Goal: Task Accomplishment & Management: Use online tool/utility

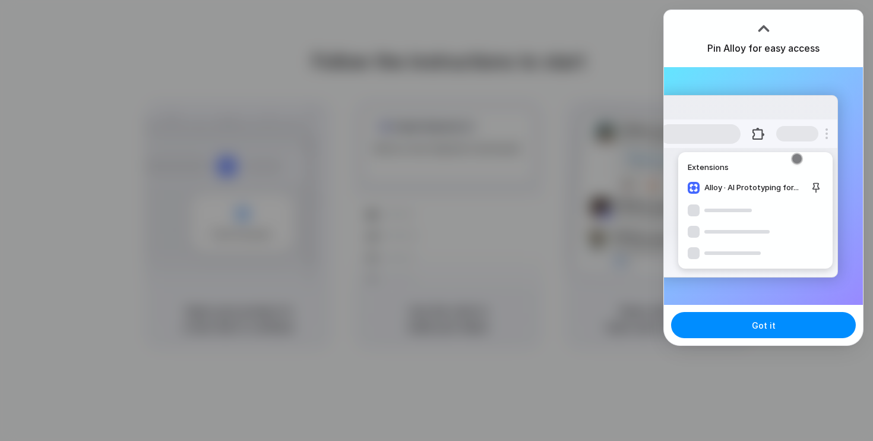
click at [390, 221] on div at bounding box center [436, 220] width 873 height 441
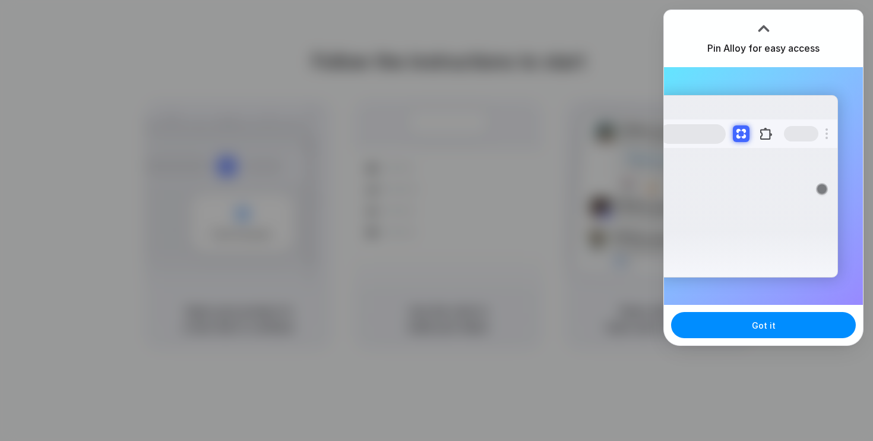
click at [762, 27] on div at bounding box center [764, 29] width 18 height 18
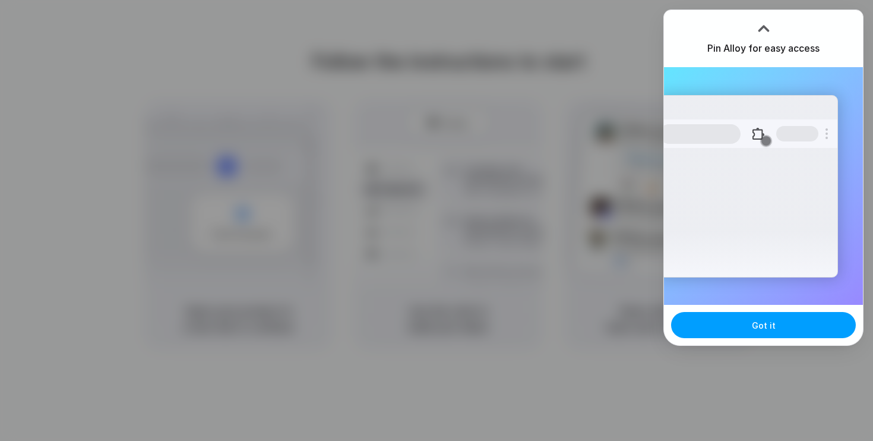
click at [766, 329] on span "Got it" at bounding box center [764, 325] width 24 height 12
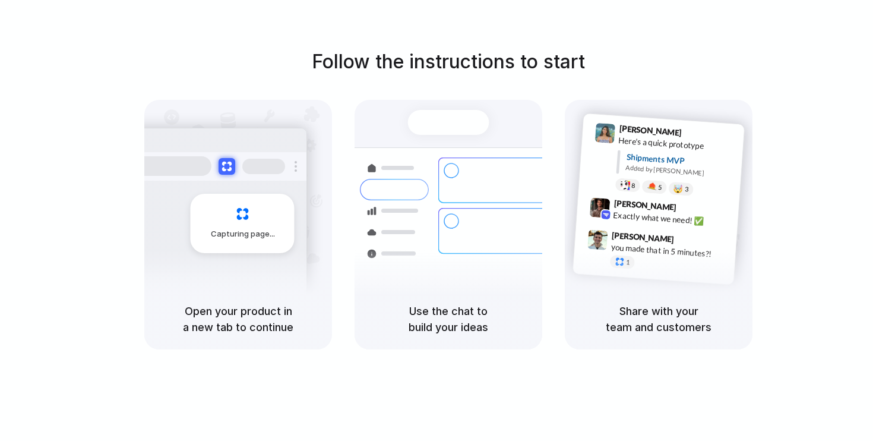
click at [444, 126] on div at bounding box center [448, 122] width 81 height 25
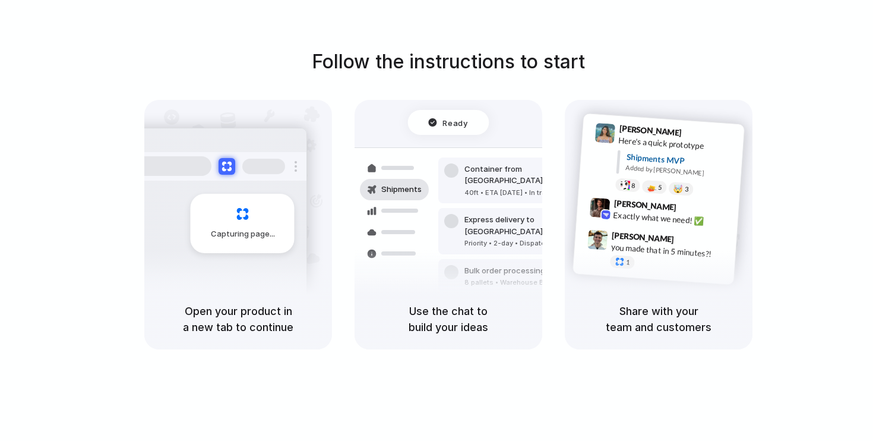
click at [448, 310] on h5 "Use the chat to build your ideas" at bounding box center [448, 319] width 159 height 32
click at [457, 124] on span "Ready" at bounding box center [455, 122] width 25 height 12
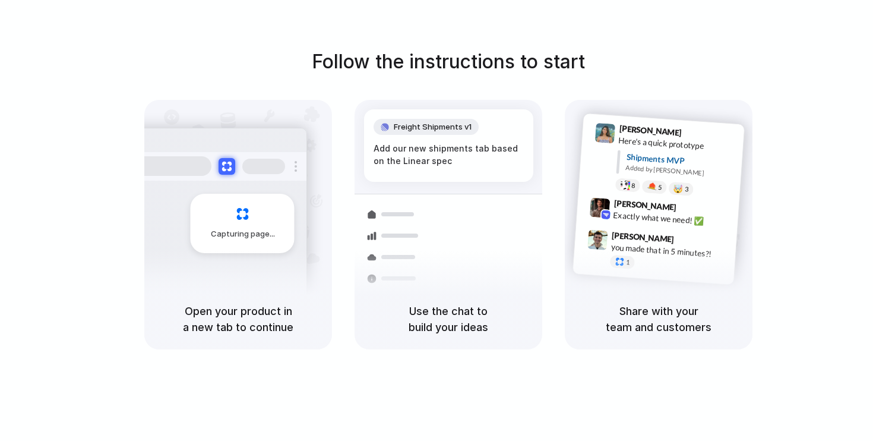
click at [649, 318] on h5 "Share with your team and customers" at bounding box center [658, 319] width 159 height 32
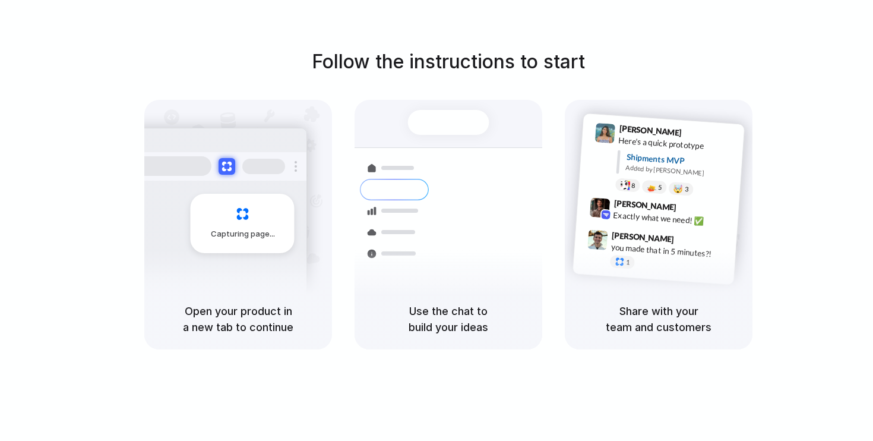
click at [452, 125] on div at bounding box center [448, 122] width 81 height 25
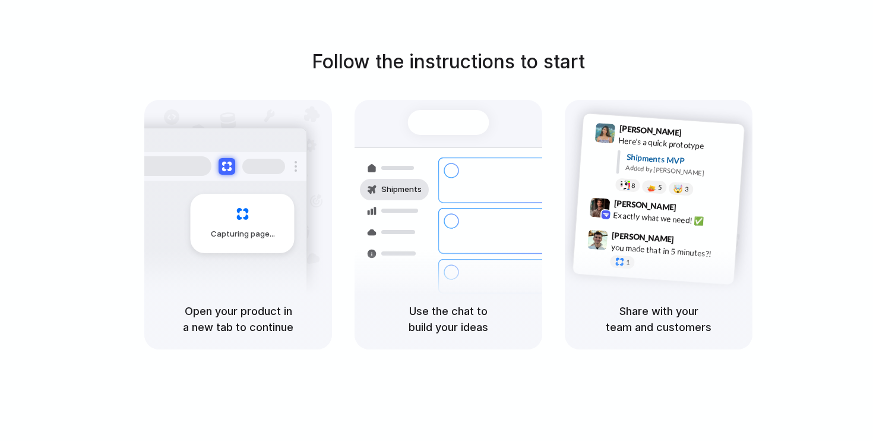
click at [232, 234] on span "Capturing page" at bounding box center [244, 234] width 66 height 12
click at [489, 51] on h1 "Follow the instructions to start" at bounding box center [448, 62] width 273 height 29
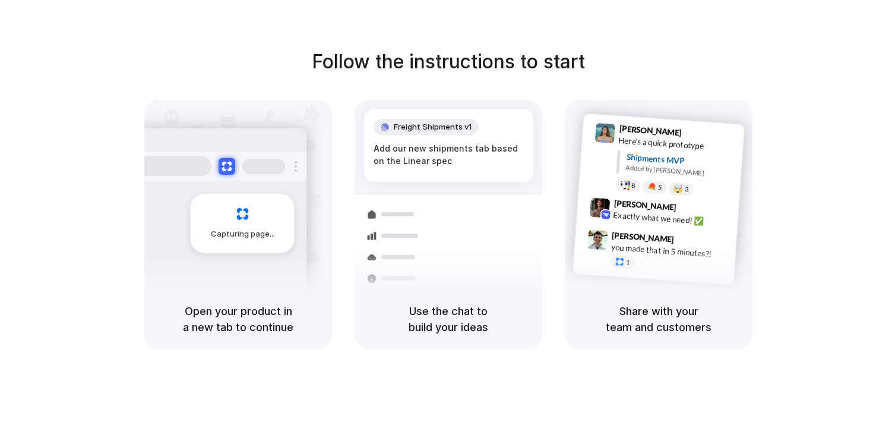
click at [442, 62] on h1 "Follow the instructions to start" at bounding box center [448, 62] width 273 height 29
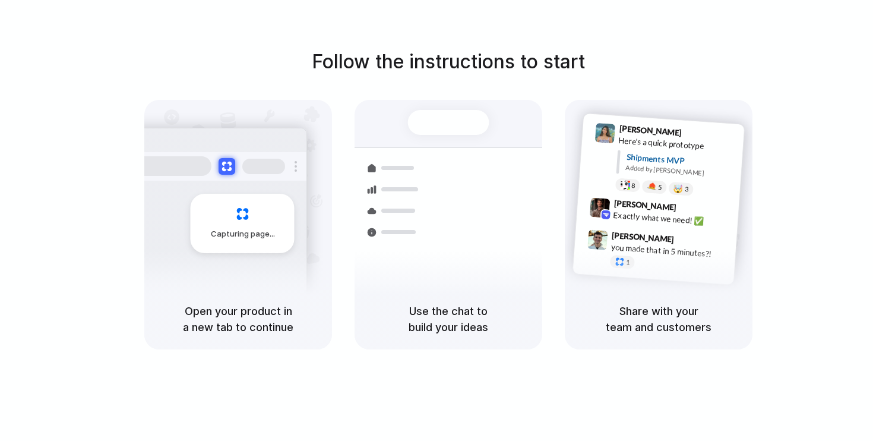
click at [440, 300] on div "Use the chat to build your ideas" at bounding box center [449, 319] width 188 height 61
click at [650, 204] on span "Max Meyer" at bounding box center [645, 205] width 63 height 17
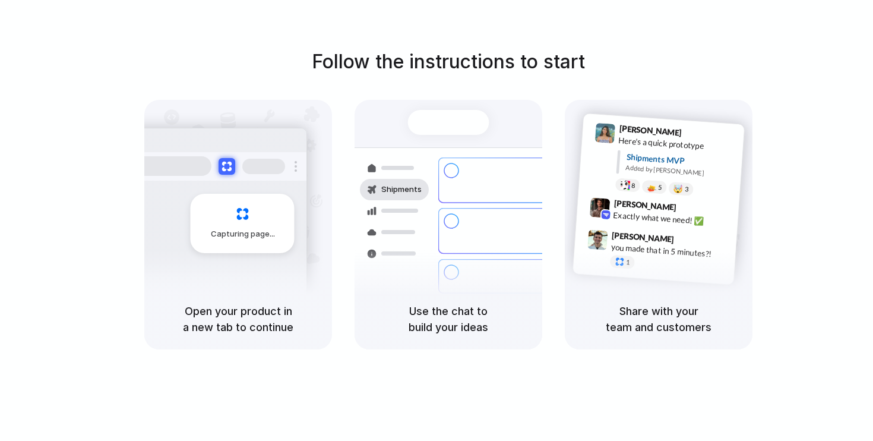
click at [209, 220] on div "Capturing page" at bounding box center [243, 223] width 104 height 59
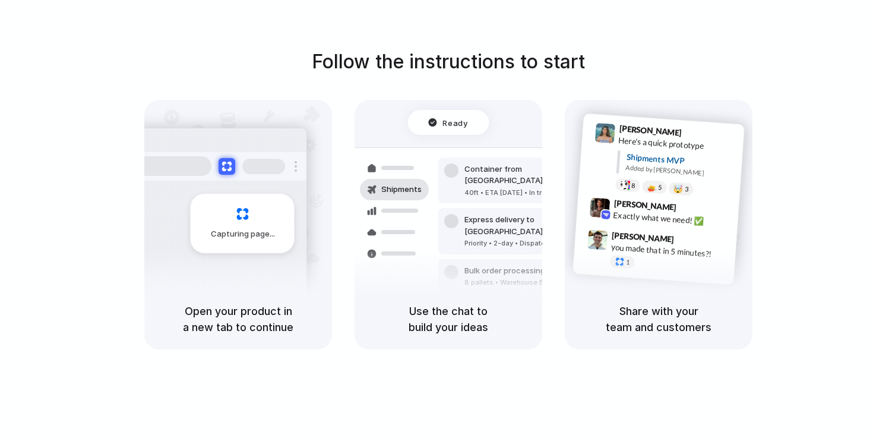
click at [437, 220] on div at bounding box center [437, 220] width 0 height 0
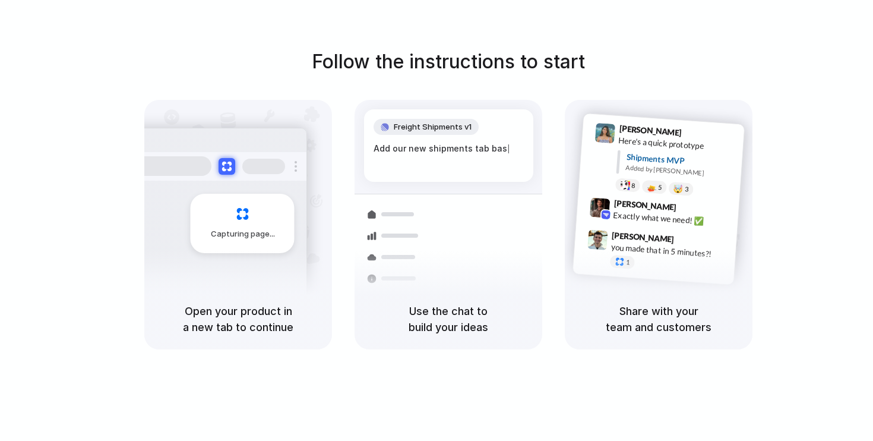
click at [437, 220] on div at bounding box center [437, 220] width 0 height 0
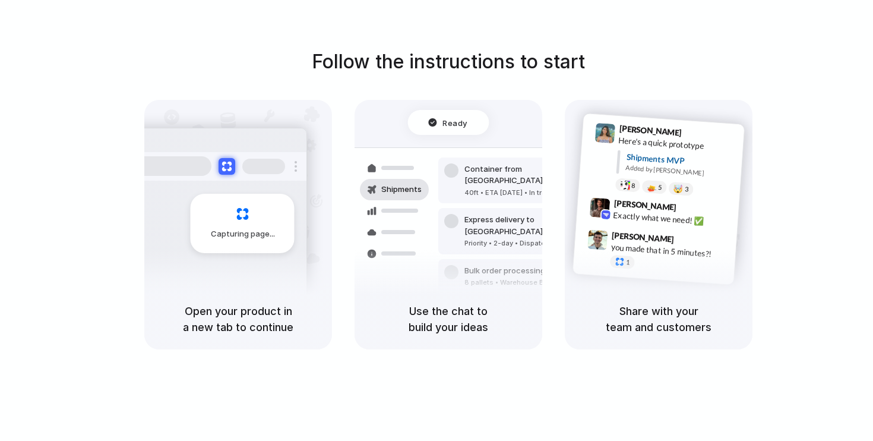
click at [635, 49] on div "Follow the instructions to start Capturing page Open your product in a new tab …" at bounding box center [448, 199] width 873 height 302
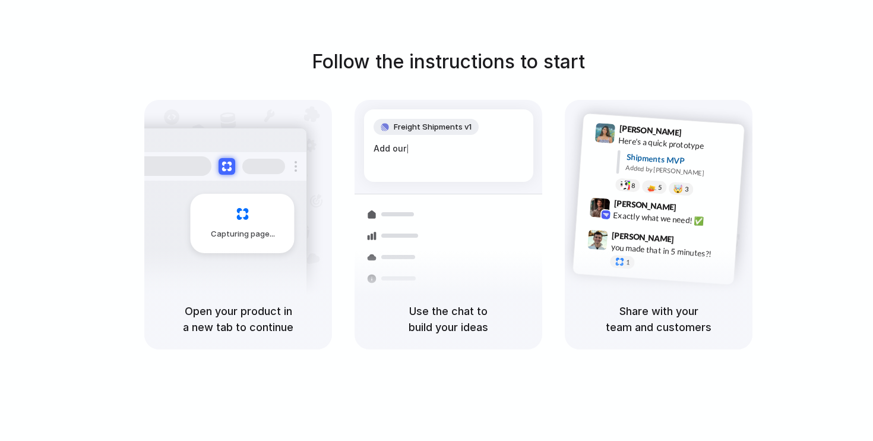
click at [437, 220] on div at bounding box center [437, 220] width 0 height 0
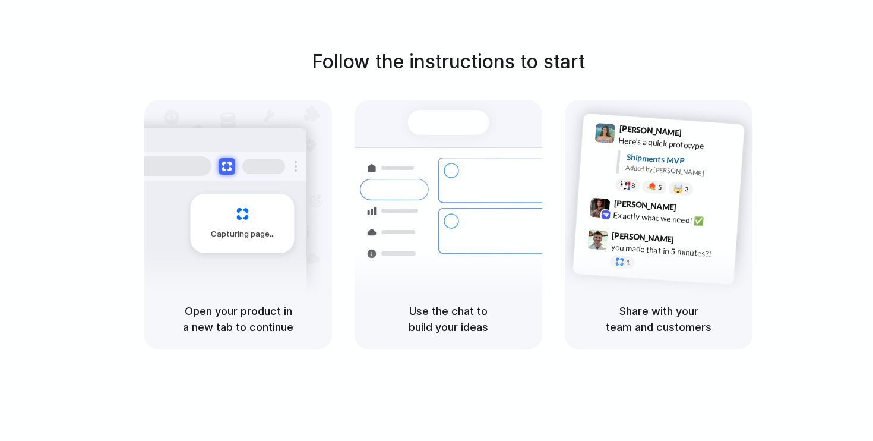
click at [519, 27] on div "Follow the instructions to start Capturing page Open your product in a new tab …" at bounding box center [448, 232] width 897 height 465
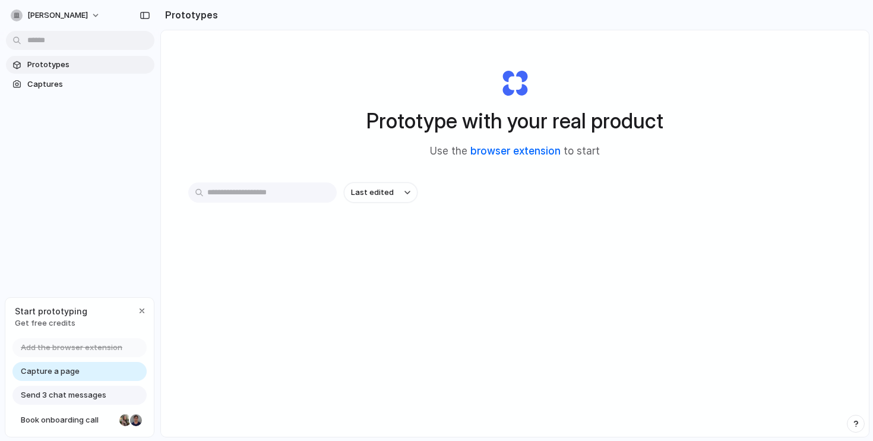
click at [515, 155] on link "browser extension" at bounding box center [516, 151] width 90 height 12
click at [248, 193] on input "text" at bounding box center [262, 192] width 149 height 20
click at [57, 64] on span "Prototypes" at bounding box center [88, 65] width 122 height 12
click at [51, 86] on span "Captures" at bounding box center [88, 84] width 122 height 12
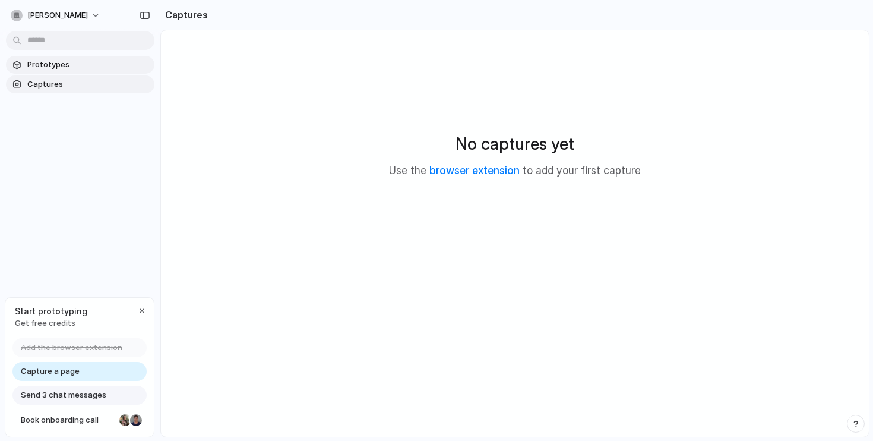
click at [48, 65] on span "Prototypes" at bounding box center [88, 65] width 122 height 12
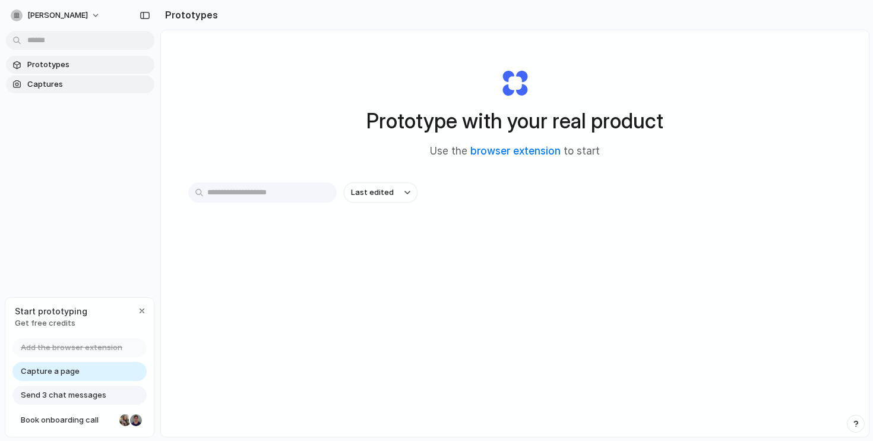
click at [42, 83] on span "Captures" at bounding box center [88, 84] width 122 height 12
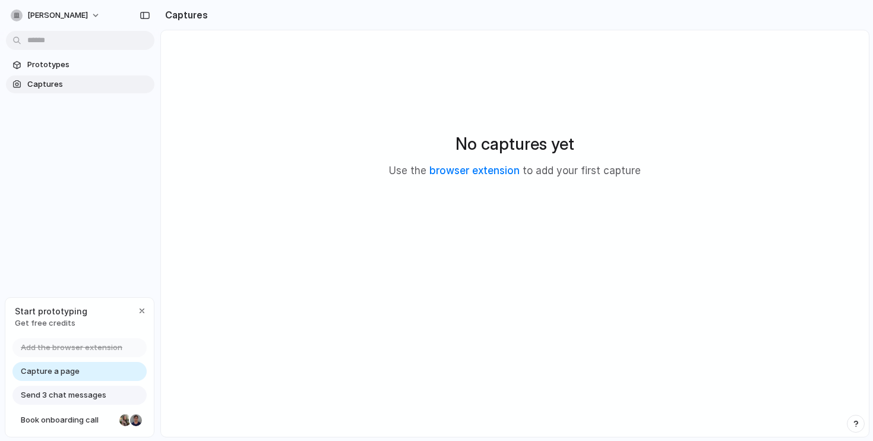
click at [61, 368] on span "Capture a page" at bounding box center [50, 371] width 59 height 12
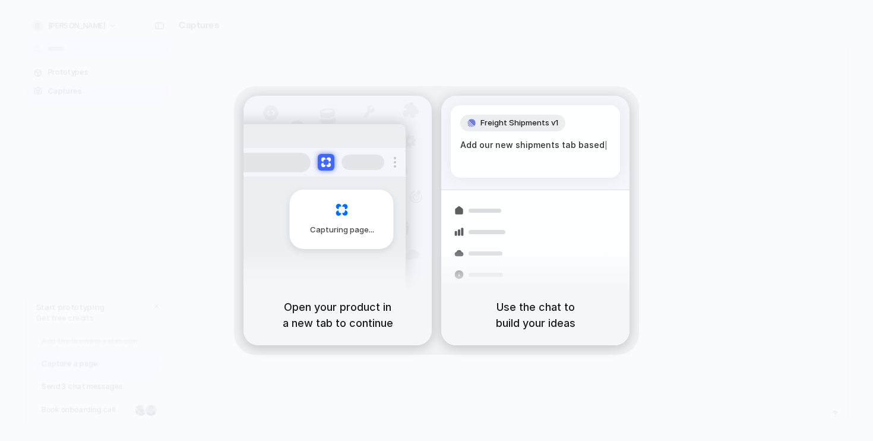
click at [363, 224] on span "Capturing page" at bounding box center [343, 230] width 66 height 12
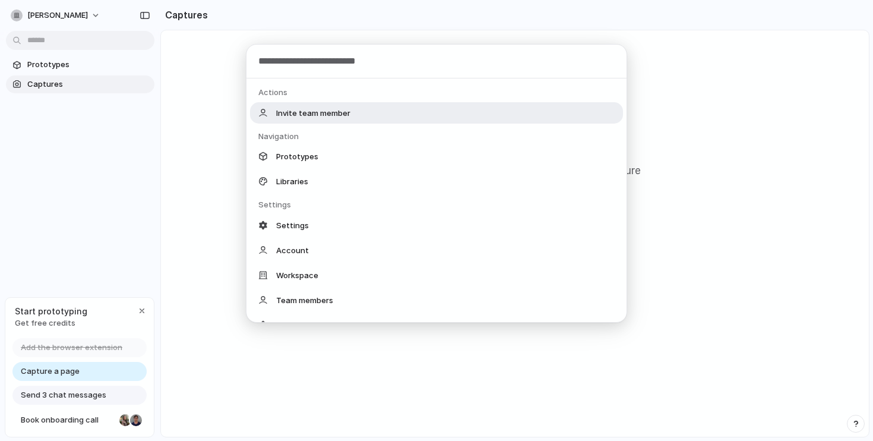
click at [58, 37] on body "luigi-iacullo Prototypes Captures Start prototyping Get free credits Add the br…" at bounding box center [436, 220] width 873 height 441
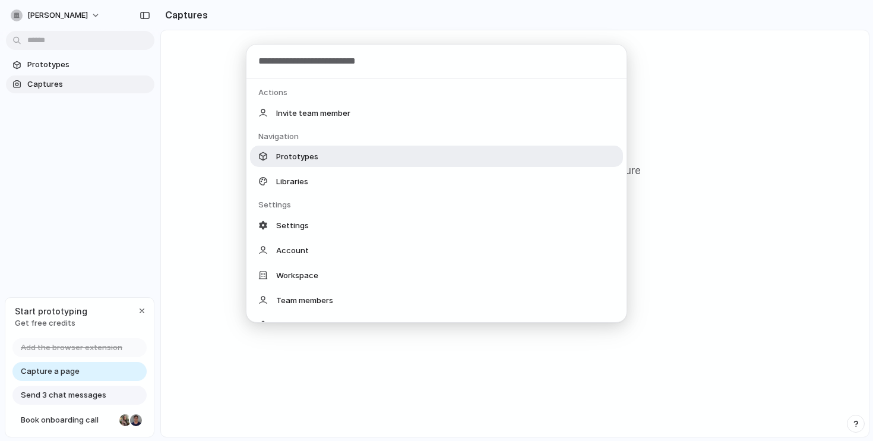
click at [300, 157] on span "Prototypes" at bounding box center [297, 156] width 42 height 12
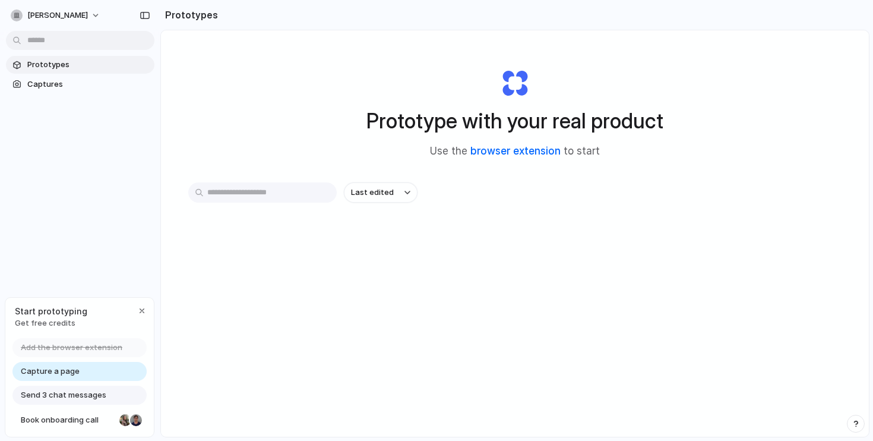
click at [519, 153] on link "browser extension" at bounding box center [516, 151] width 90 height 12
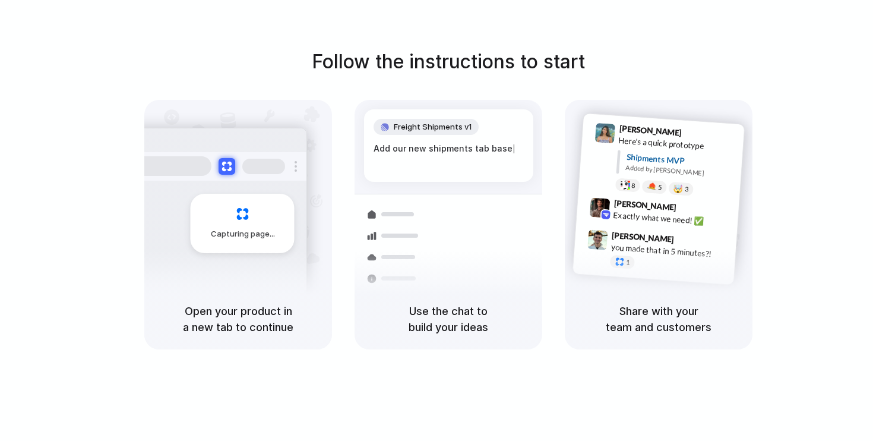
click at [424, 215] on div at bounding box center [394, 214] width 69 height 21
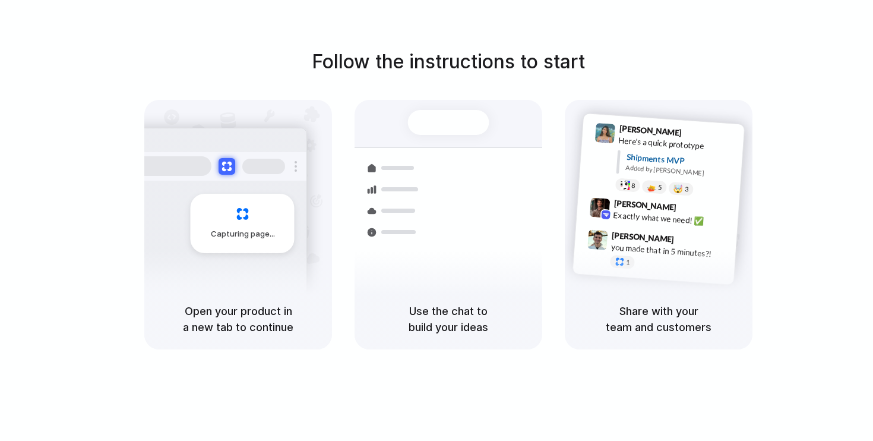
click at [443, 333] on h5 "Use the chat to build your ideas" at bounding box center [448, 319] width 159 height 32
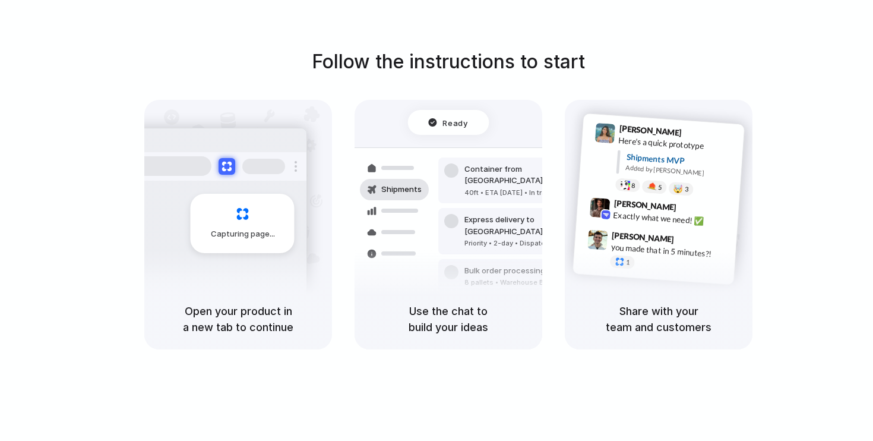
click at [246, 310] on h5 "Open your product in a new tab to continue" at bounding box center [238, 319] width 159 height 32
click at [664, 321] on h5 "Share with your team and customers" at bounding box center [658, 319] width 159 height 32
click at [460, 314] on h5 "Use the chat to build your ideas" at bounding box center [448, 319] width 159 height 32
click at [213, 316] on h5 "Open your product in a new tab to continue" at bounding box center [238, 319] width 159 height 32
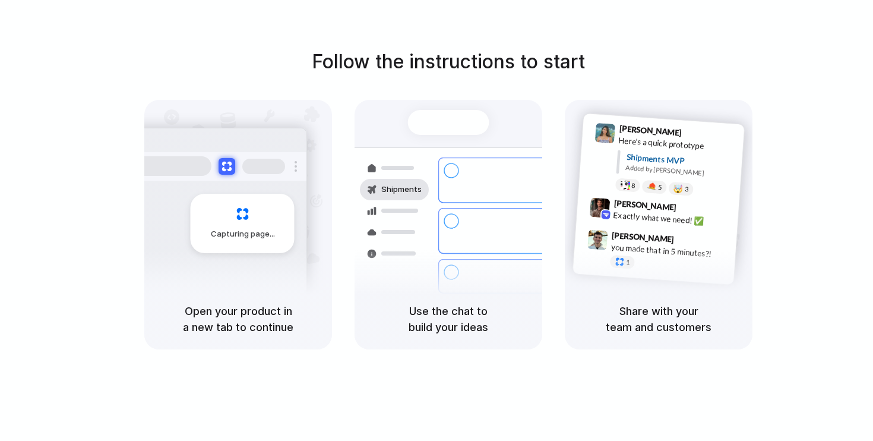
click at [236, 249] on div "Capturing page" at bounding box center [243, 223] width 104 height 59
click at [462, 226] on div "Express delivery to [GEOGRAPHIC_DATA] Priority • 2-day • Dispatched" at bounding box center [519, 231] width 160 height 46
click at [661, 225] on div "Max Meyer 9:42 AM Exactly what we need! ✅" at bounding box center [657, 214] width 163 height 43
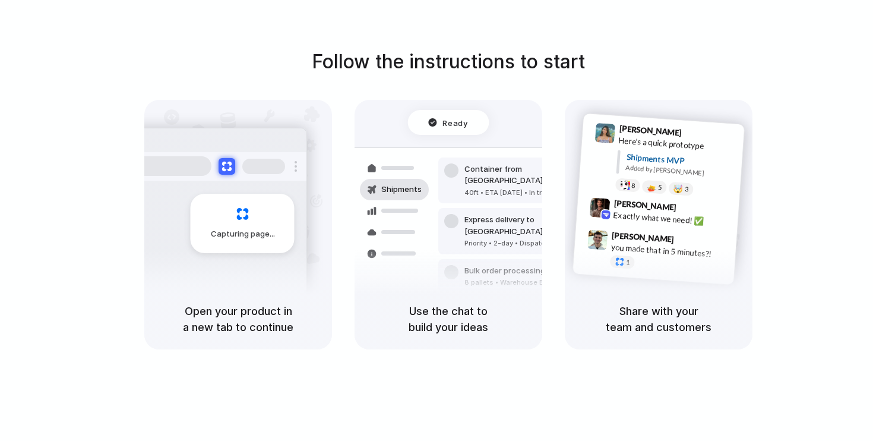
click at [498, 39] on div "Follow the instructions to start Capturing page Open your product in a new tab …" at bounding box center [448, 232] width 897 height 465
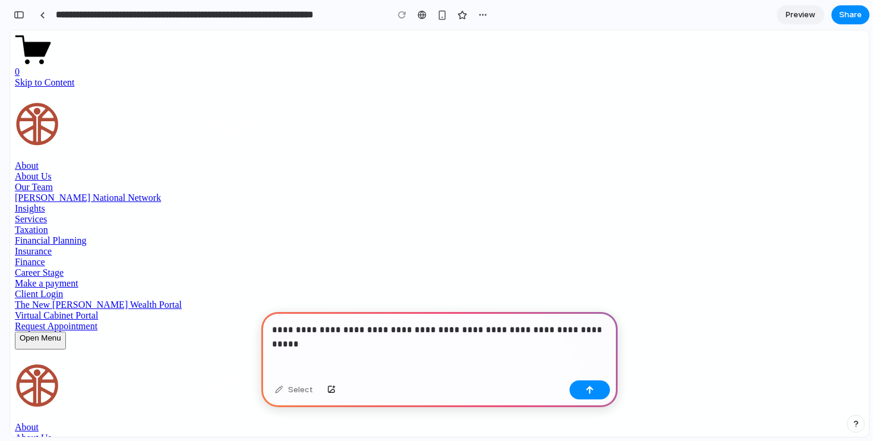
click at [568, 330] on p "**********" at bounding box center [439, 330] width 335 height 14
click at [594, 395] on button "button" at bounding box center [590, 389] width 40 height 19
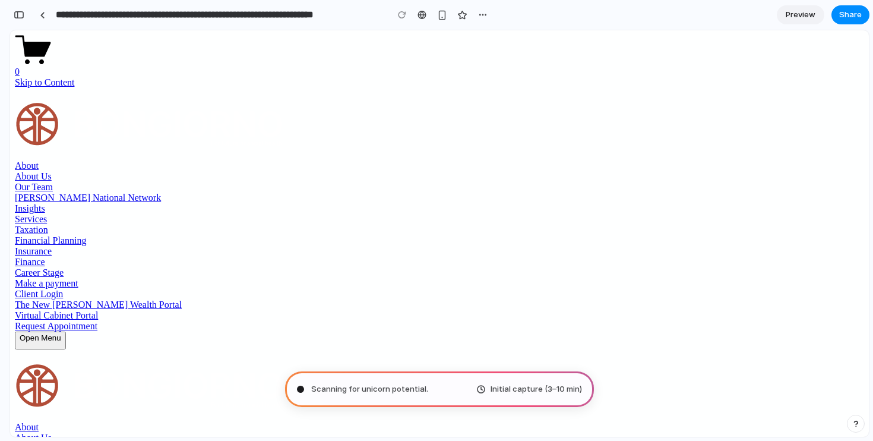
type input "**********"
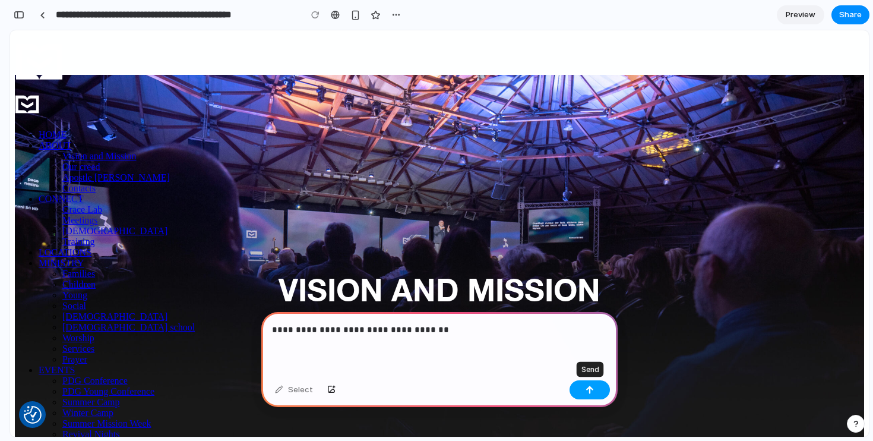
click at [590, 389] on div "button" at bounding box center [590, 390] width 8 height 8
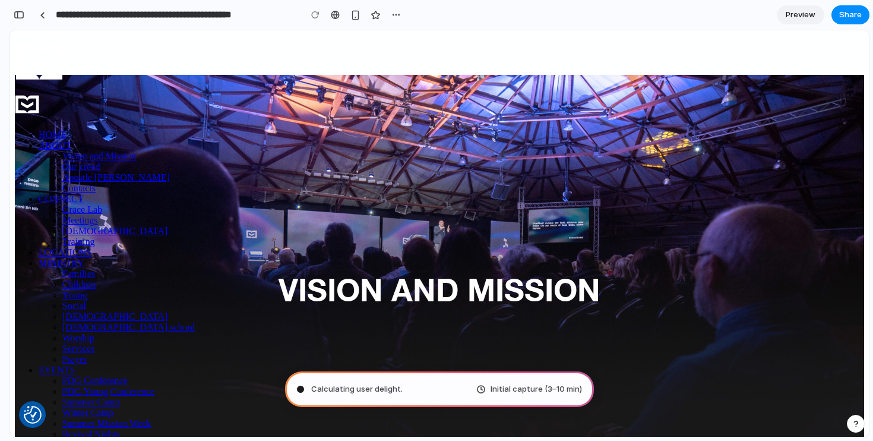
type input "**********"
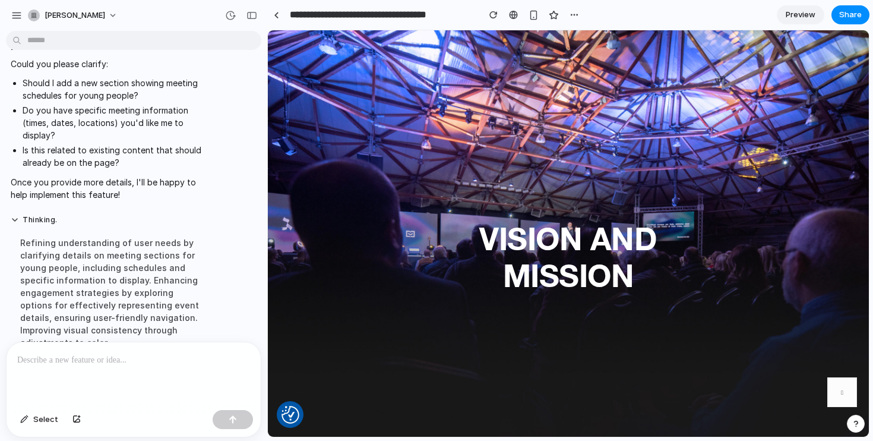
scroll to position [127, 0]
click at [36, 359] on p at bounding box center [133, 360] width 233 height 14
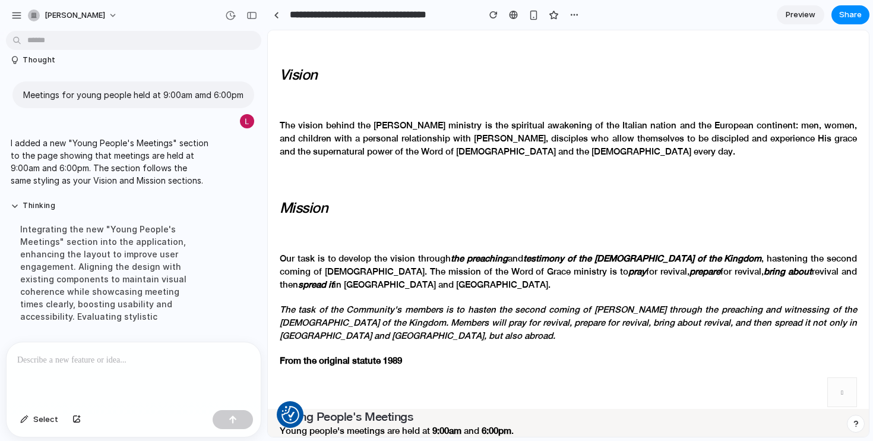
scroll to position [0, 0]
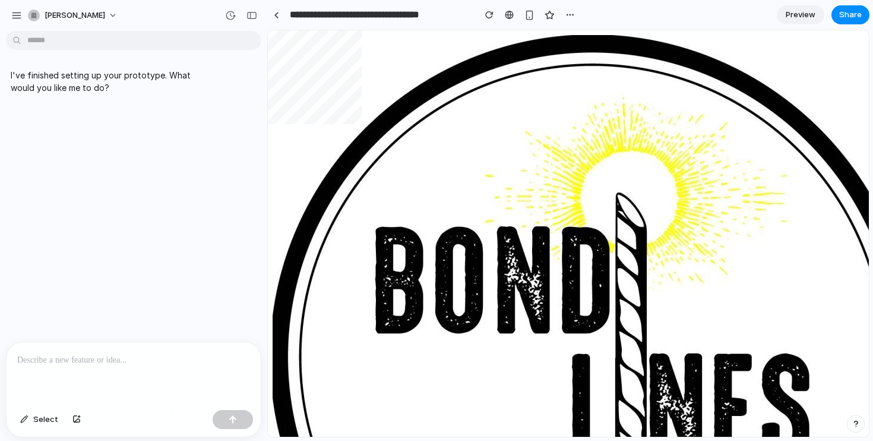
click at [46, 358] on p at bounding box center [133, 360] width 233 height 14
click at [236, 424] on button "button" at bounding box center [233, 419] width 40 height 19
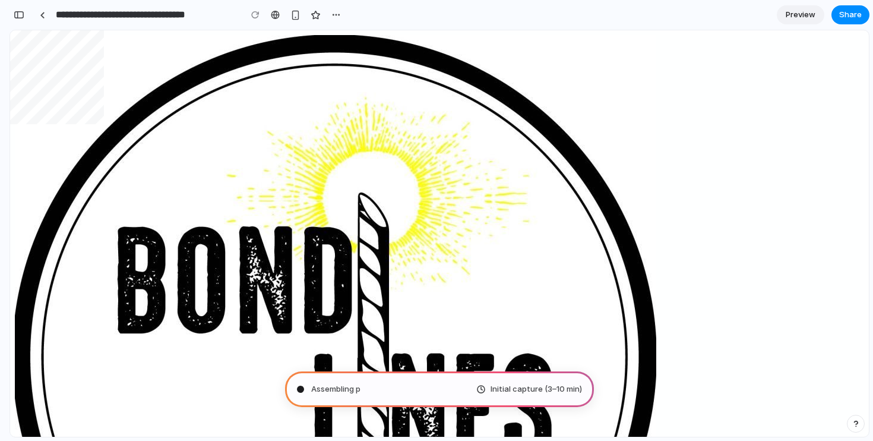
type input "**********"
click at [48, 15] on link at bounding box center [42, 15] width 18 height 18
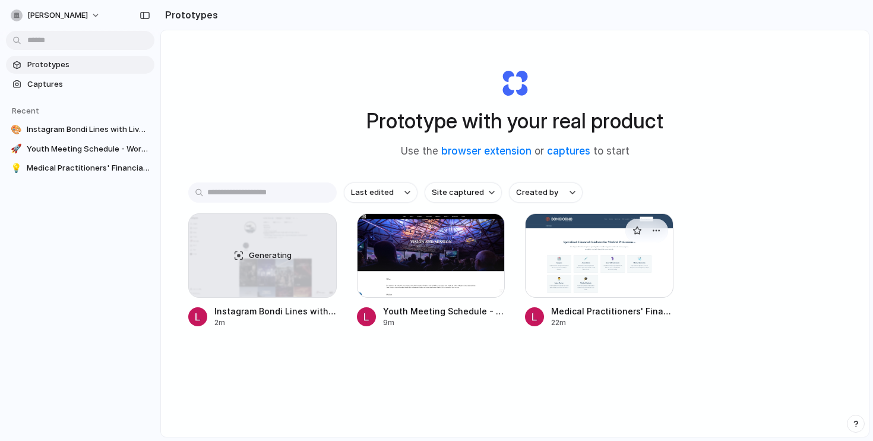
click at [550, 258] on div at bounding box center [599, 255] width 149 height 84
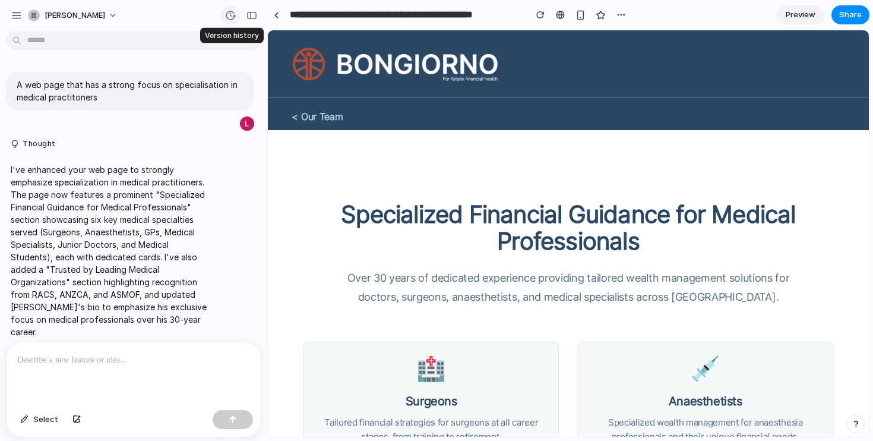
click at [227, 23] on button "button" at bounding box center [230, 15] width 19 height 19
click at [227, 21] on div "Version 2 Current Version 1 25m ago Restore" at bounding box center [436, 220] width 873 height 441
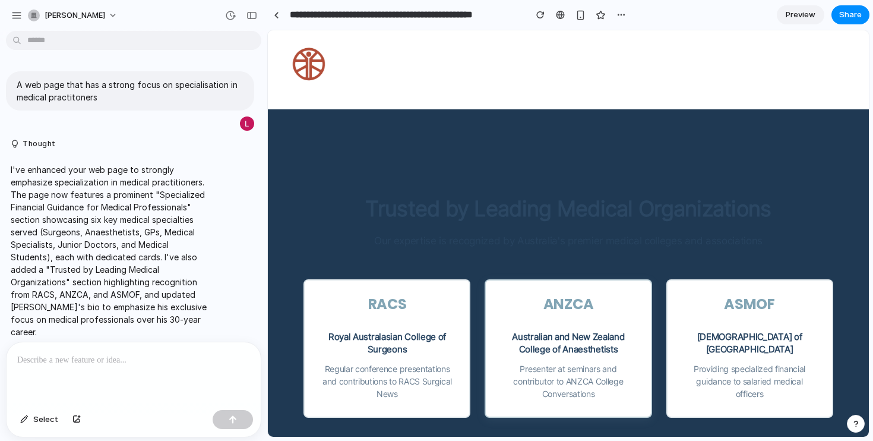
scroll to position [1316, 0]
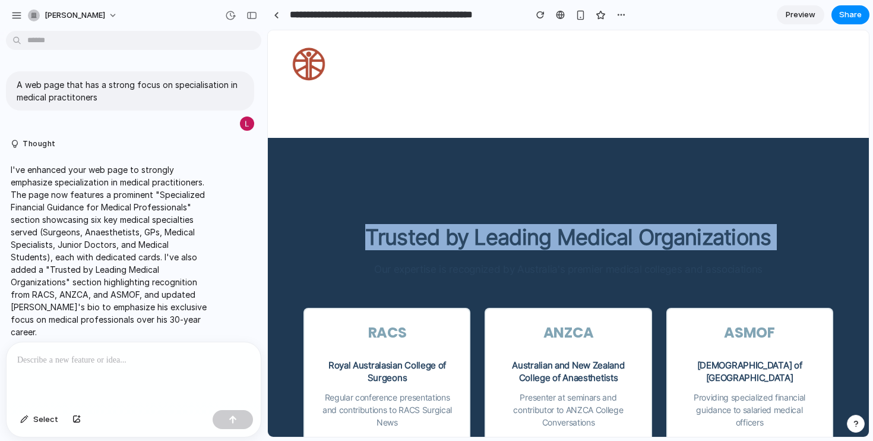
drag, startPoint x: 367, startPoint y: 182, endPoint x: 822, endPoint y: 203, distance: 455.6
click at [818, 225] on div "Trusted by Leading Medical Organizations Our expertise is recognized by Austral…" at bounding box center [568, 335] width 553 height 221
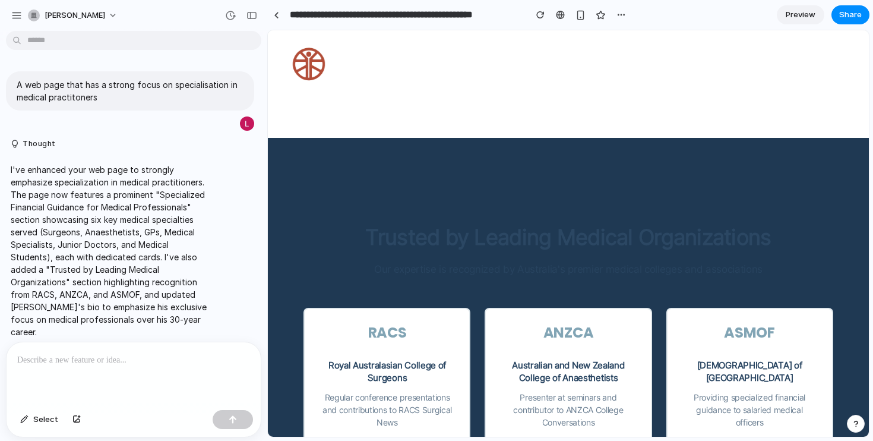
click at [722, 138] on div at bounding box center [568, 336] width 601 height 396
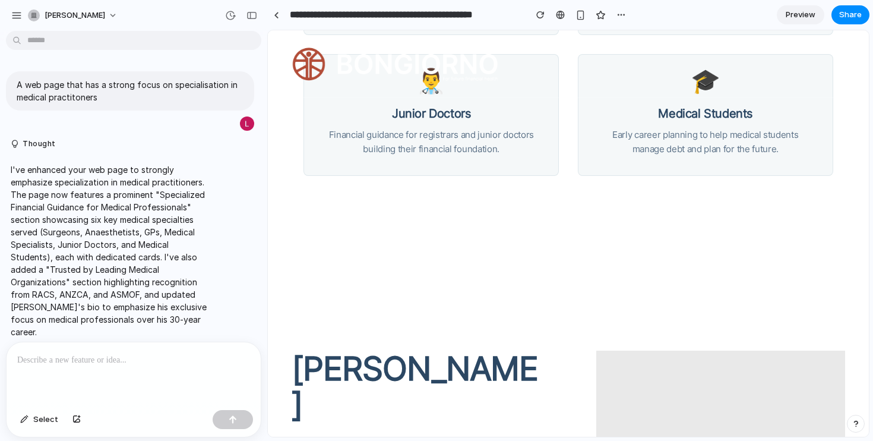
scroll to position [0, 0]
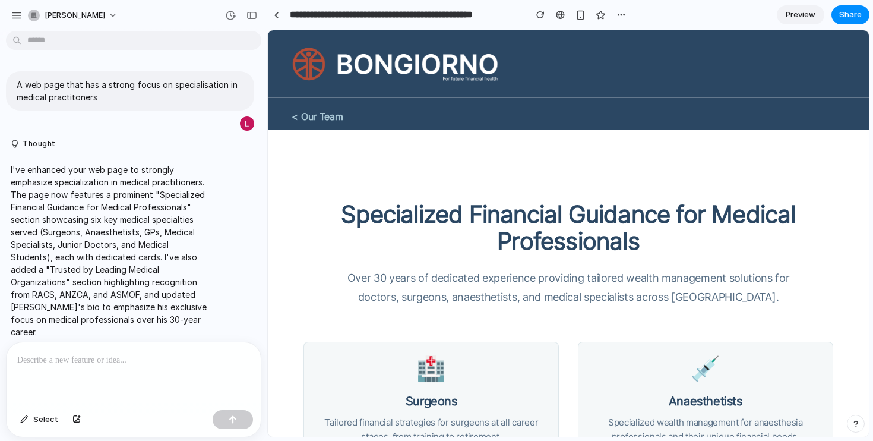
click at [274, 4] on div "**********" at bounding box center [448, 14] width 363 height 21
click at [276, 12] on div at bounding box center [276, 15] width 5 height 7
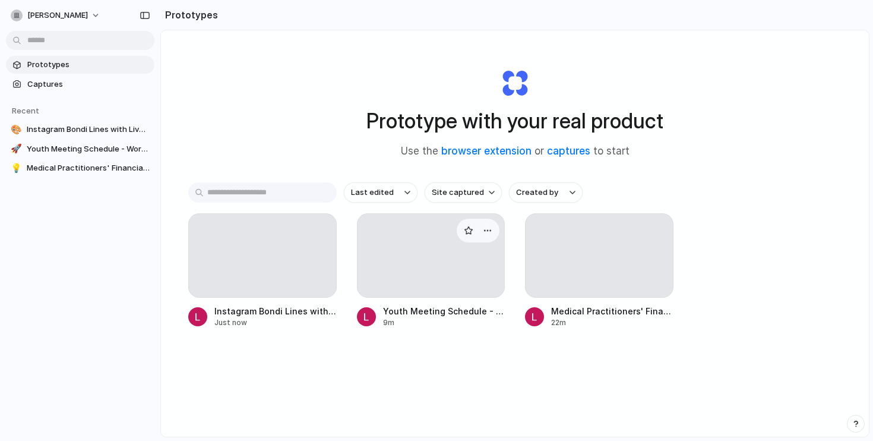
click at [430, 251] on div at bounding box center [431, 255] width 149 height 84
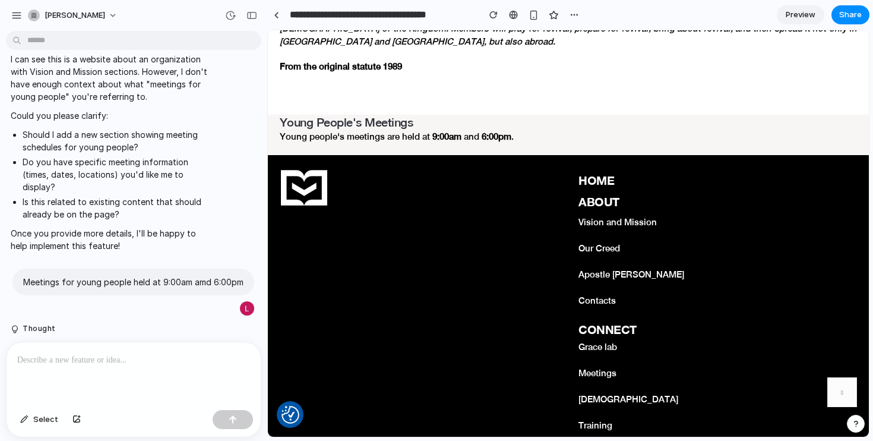
scroll to position [840, 0]
drag, startPoint x: 525, startPoint y: 131, endPoint x: 288, endPoint y: 128, distance: 237.1
click at [295, 131] on p "Young people's meetings are held at 9:00am and 6:00pm ." at bounding box center [569, 143] width 578 height 25
click at [287, 119] on font "Young People's Meetings" at bounding box center [347, 123] width 134 height 14
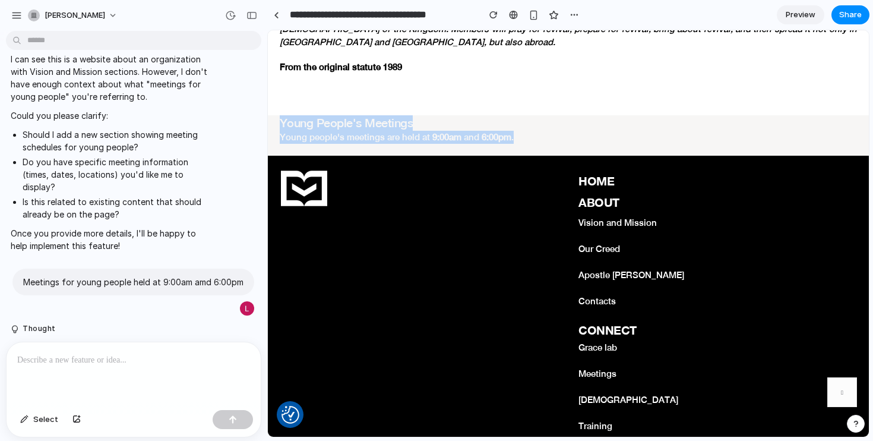
drag, startPoint x: 283, startPoint y: 119, endPoint x: 519, endPoint y: 140, distance: 236.8
click at [517, 140] on div "VISION AND MISSION Vision The vision behind the Parola Della Grazia ministry is…" at bounding box center [568, 10] width 601 height 1560
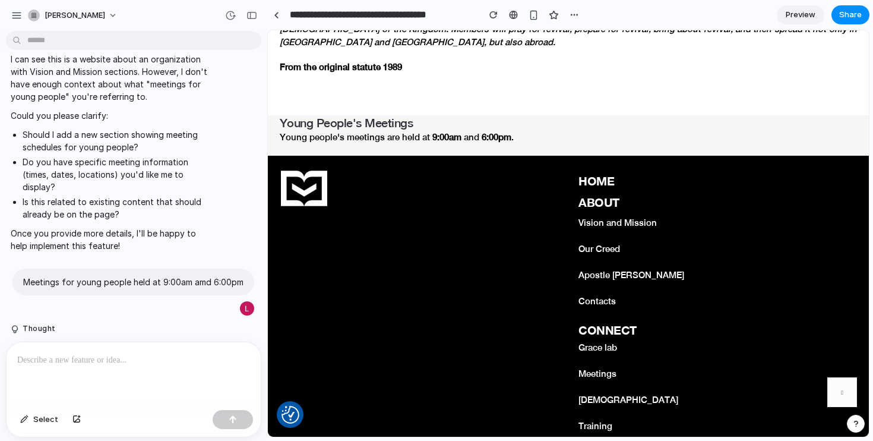
click at [547, 135] on p "Young people's meetings are held at 9:00am and 6:00pm ." at bounding box center [569, 143] width 578 height 25
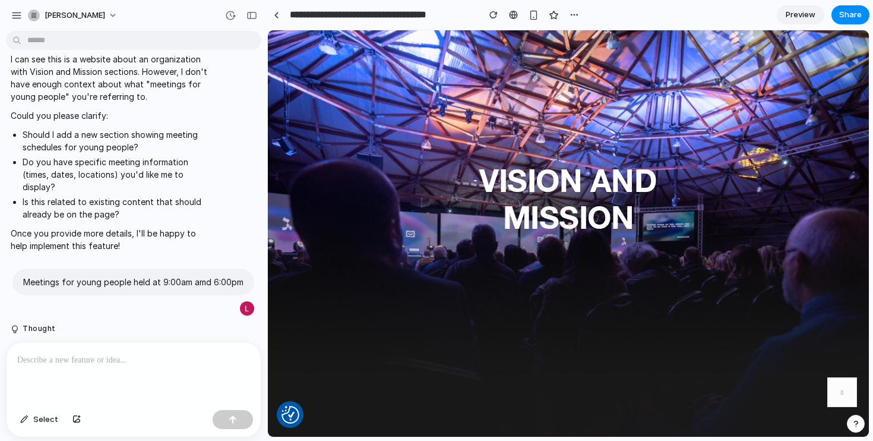
scroll to position [0, 0]
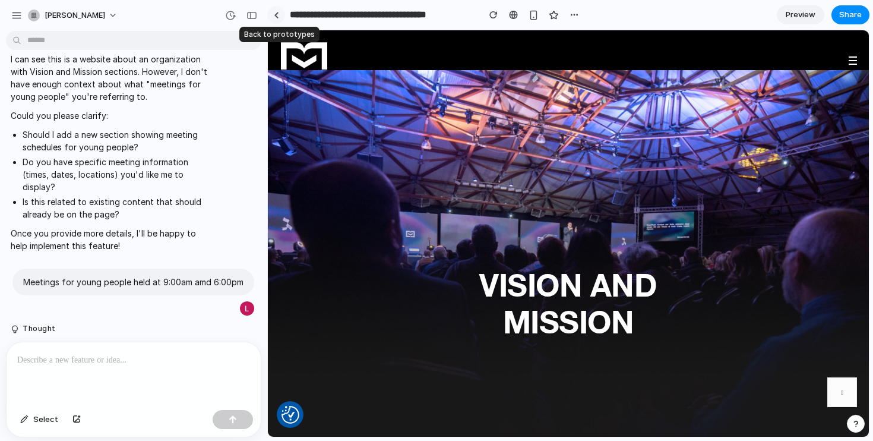
click at [275, 18] on link at bounding box center [276, 15] width 18 height 18
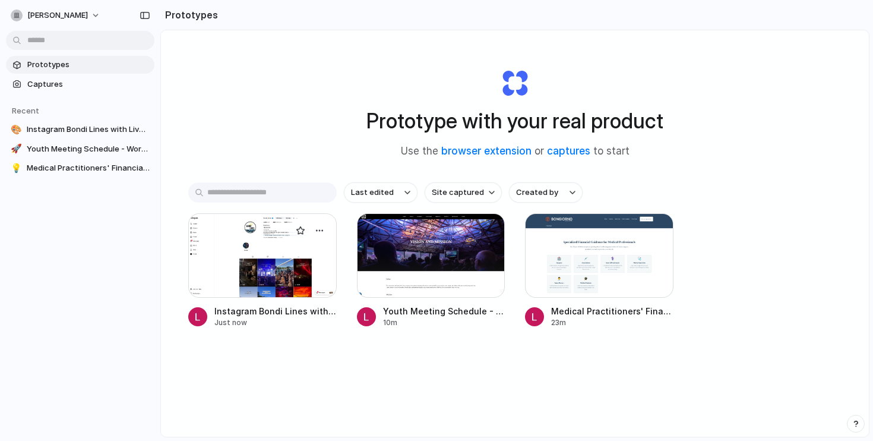
click at [241, 257] on div at bounding box center [262, 255] width 149 height 84
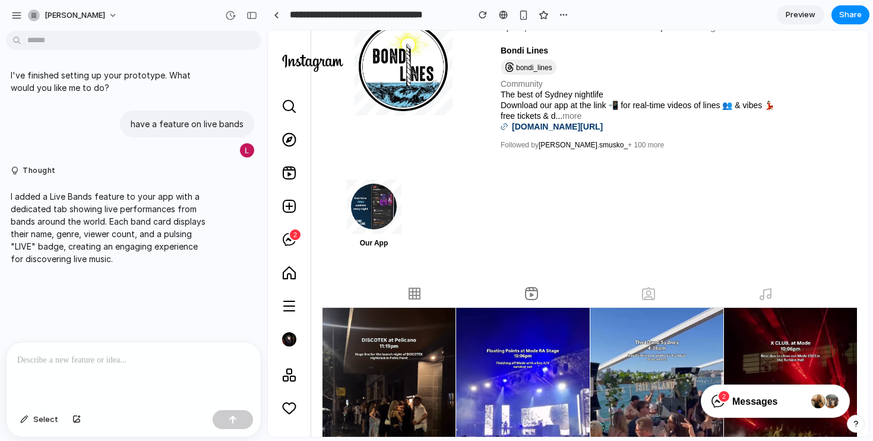
scroll to position [69, 0]
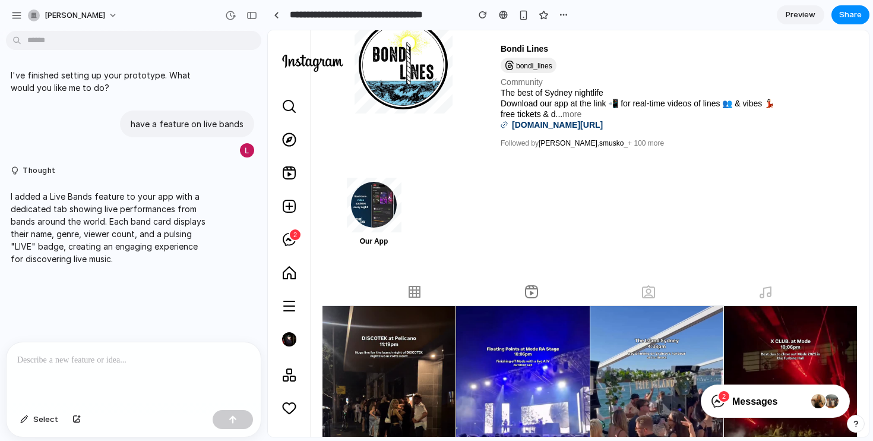
click at [766, 295] on icon at bounding box center [766, 292] width 14 height 14
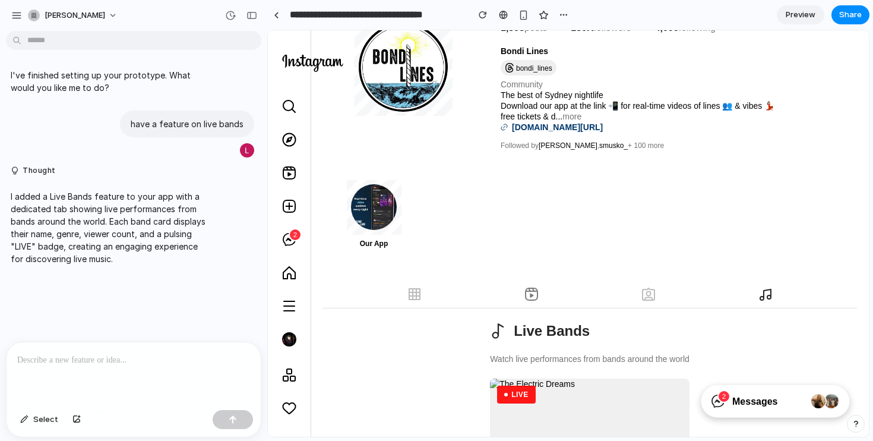
scroll to position [64, 0]
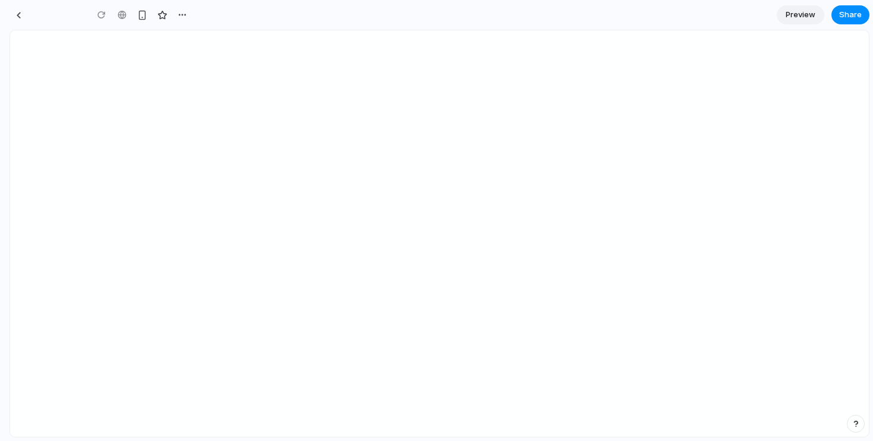
type input "**********"
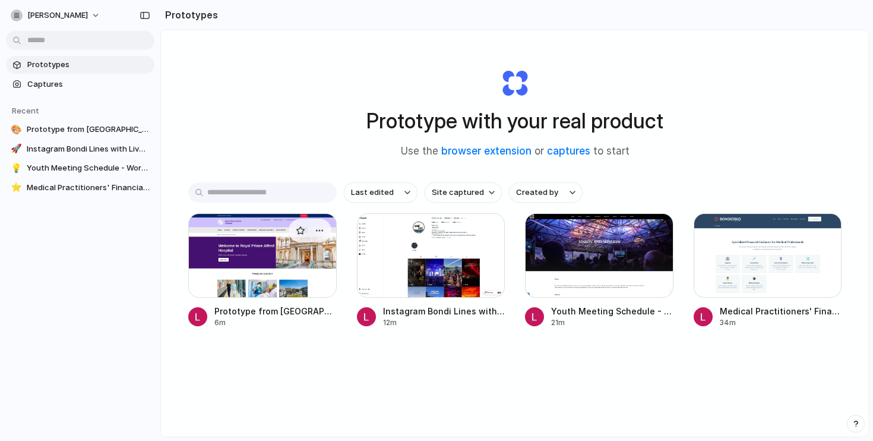
click at [253, 260] on div at bounding box center [262, 255] width 149 height 84
click at [78, 129] on span "Prototype from [GEOGRAPHIC_DATA][PERSON_NAME]" at bounding box center [88, 130] width 123 height 12
click at [279, 251] on div at bounding box center [262, 255] width 149 height 84
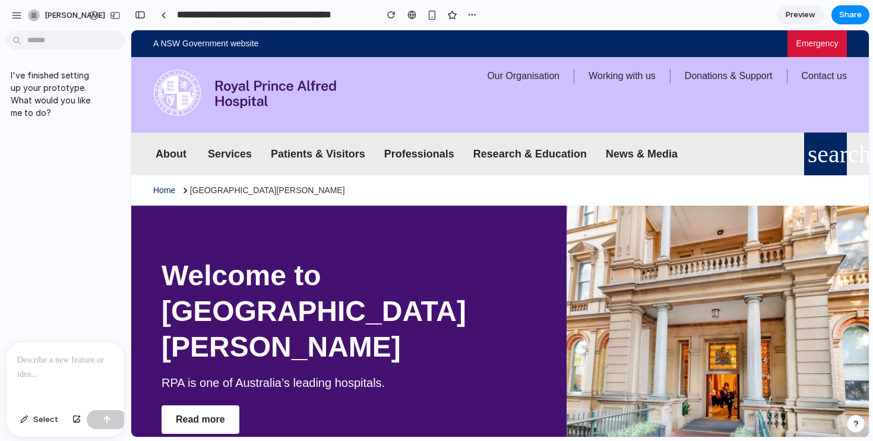
click at [35, 363] on p at bounding box center [65, 360] width 96 height 14
click at [98, 423] on button "button" at bounding box center [107, 419] width 40 height 19
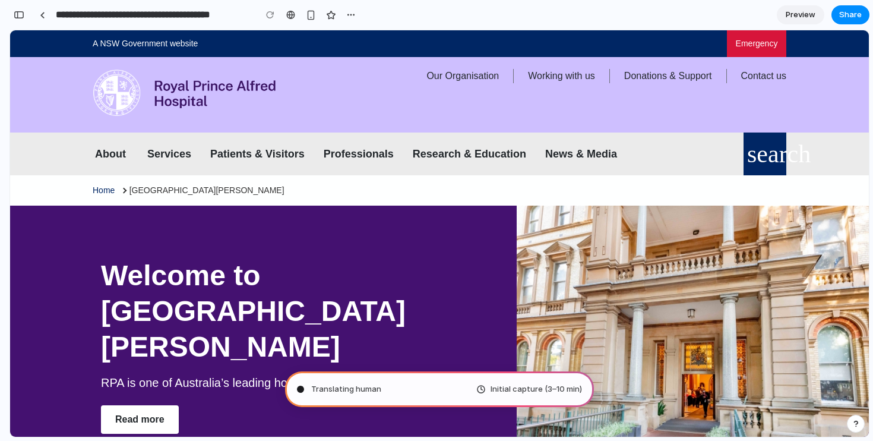
type input "**********"
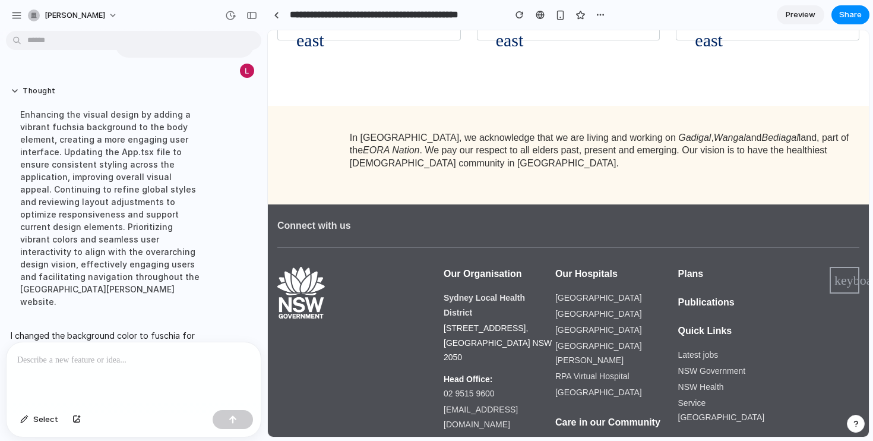
scroll to position [2007, 0]
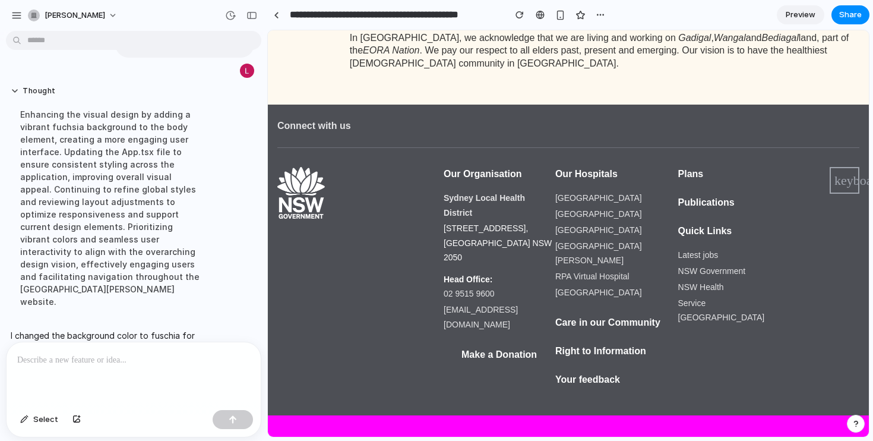
click at [42, 356] on p at bounding box center [133, 360] width 233 height 14
click at [237, 421] on button "button" at bounding box center [233, 419] width 40 height 19
